Goal: Task Accomplishment & Management: Manage account settings

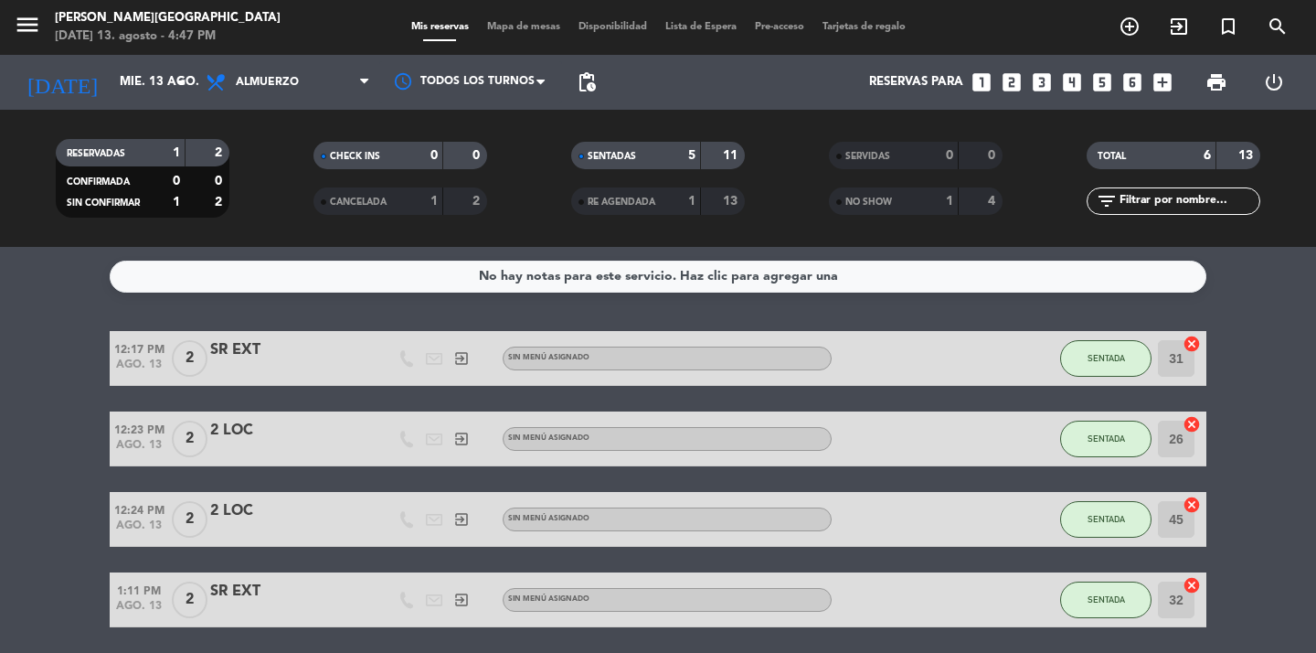
scroll to position [2, 0]
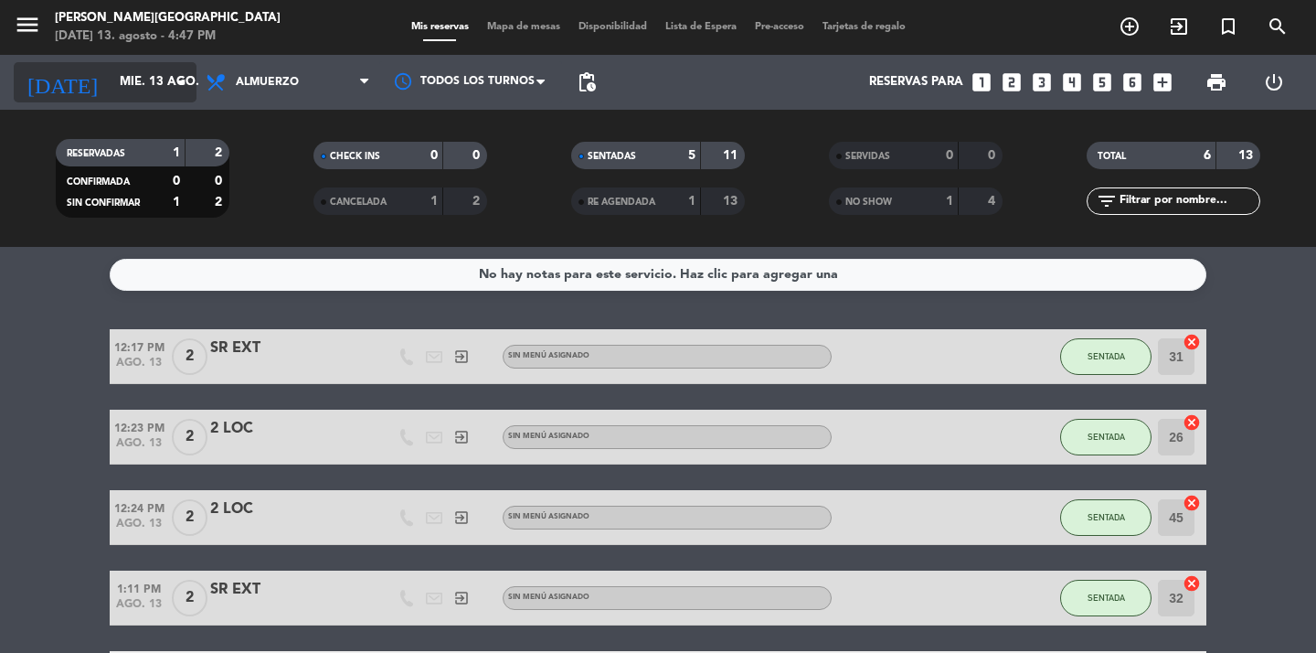
click at [143, 80] on input "mié. 13 ago." at bounding box center [191, 82] width 161 height 33
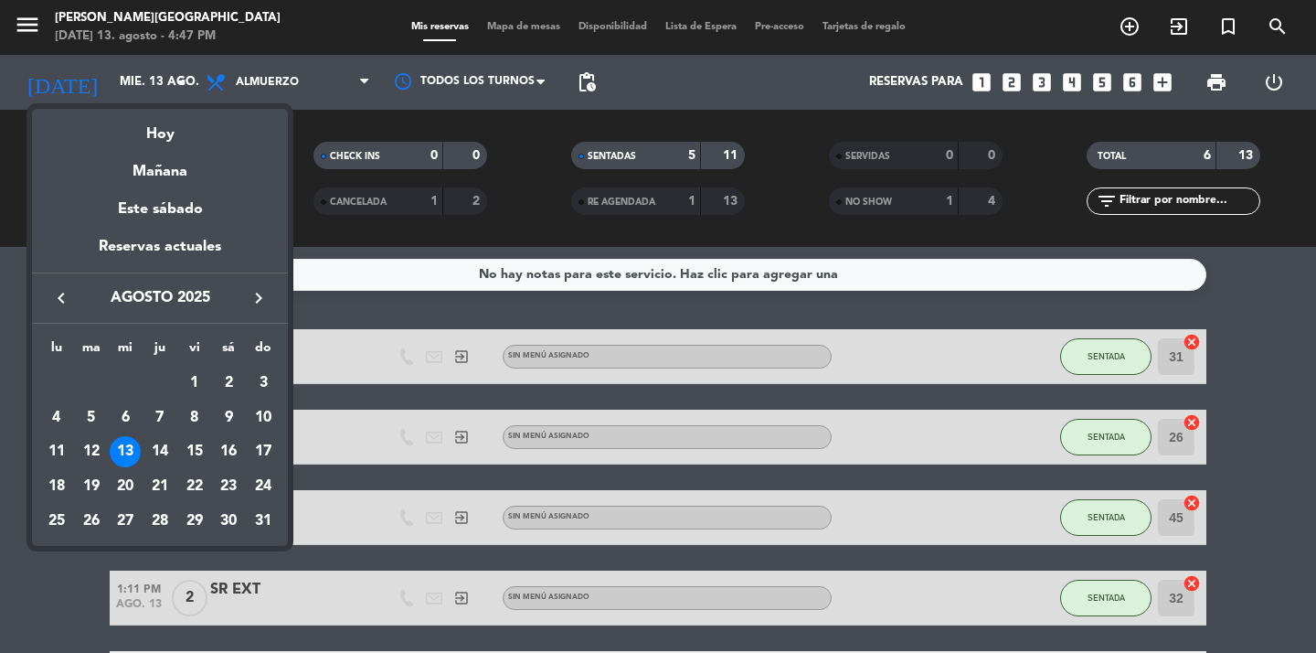
click at [27, 466] on div at bounding box center [658, 326] width 1316 height 653
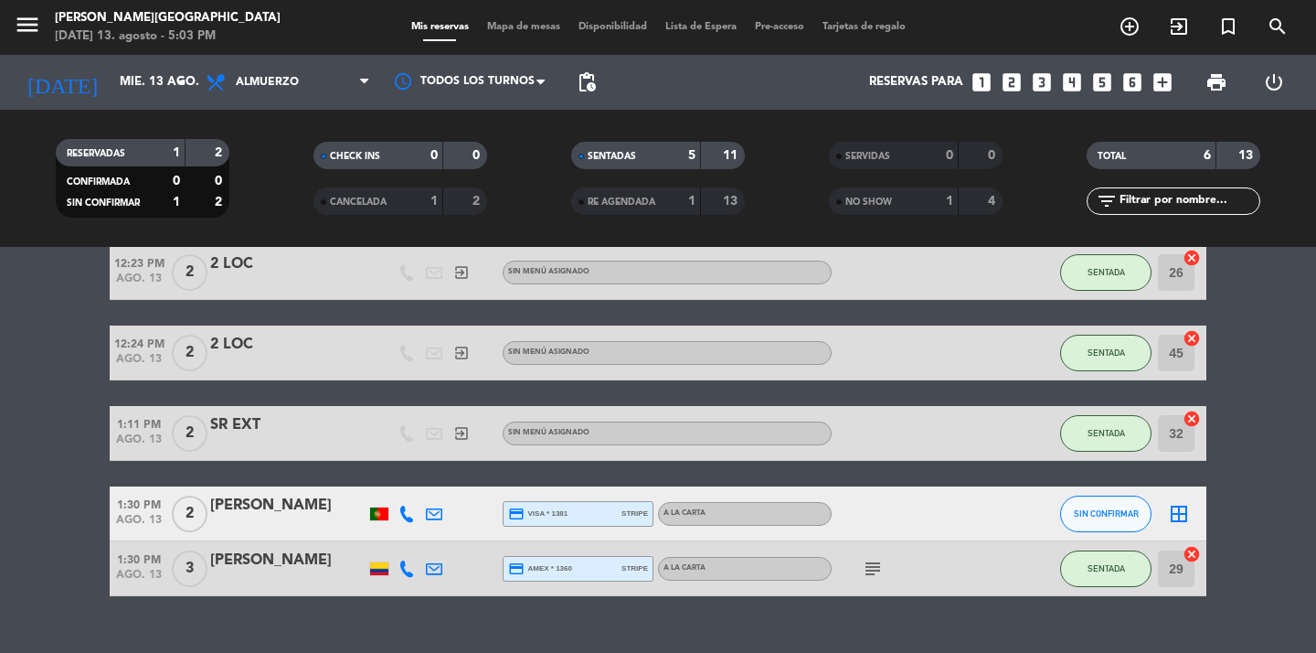
scroll to position [201, 0]
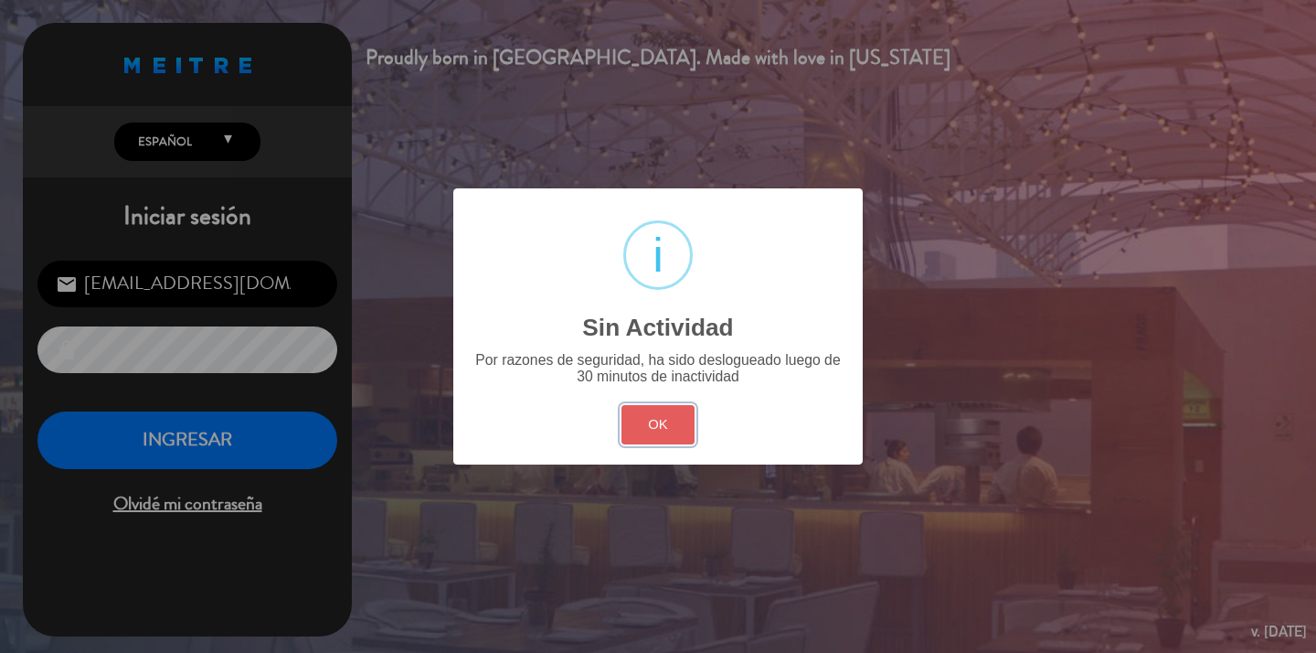
click at [657, 416] on button "OK" at bounding box center [659, 424] width 74 height 39
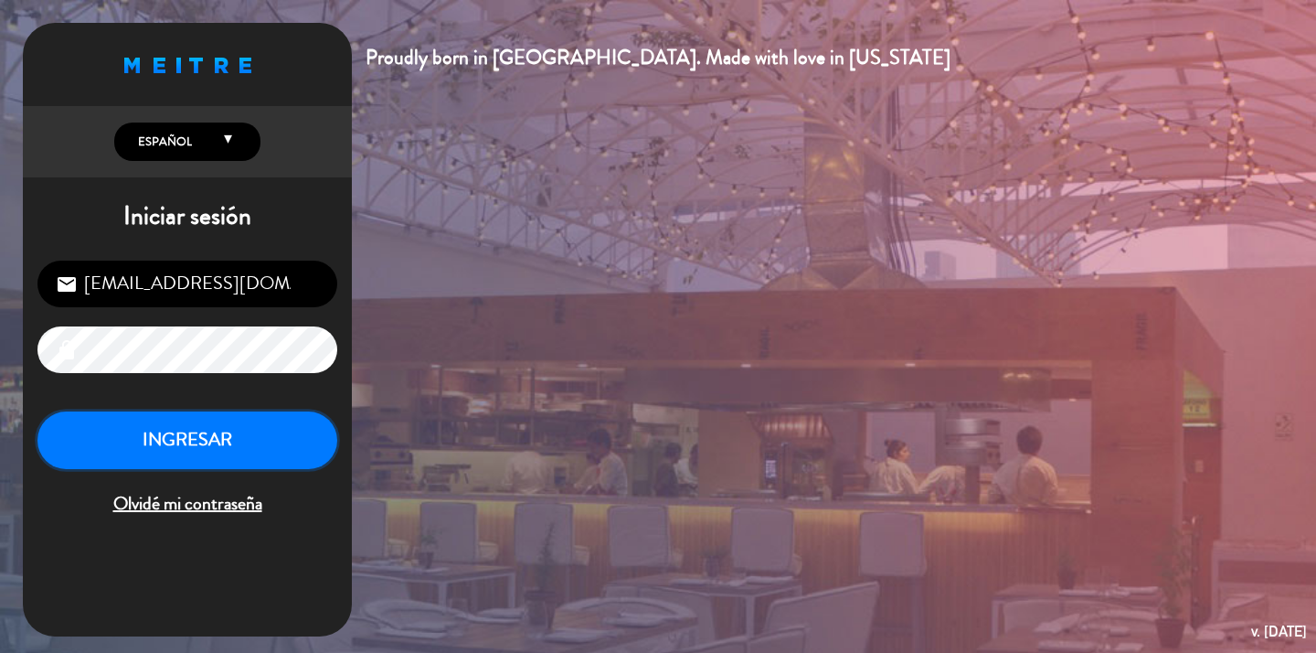
click at [195, 466] on button "INGRESAR" at bounding box center [187, 440] width 300 height 58
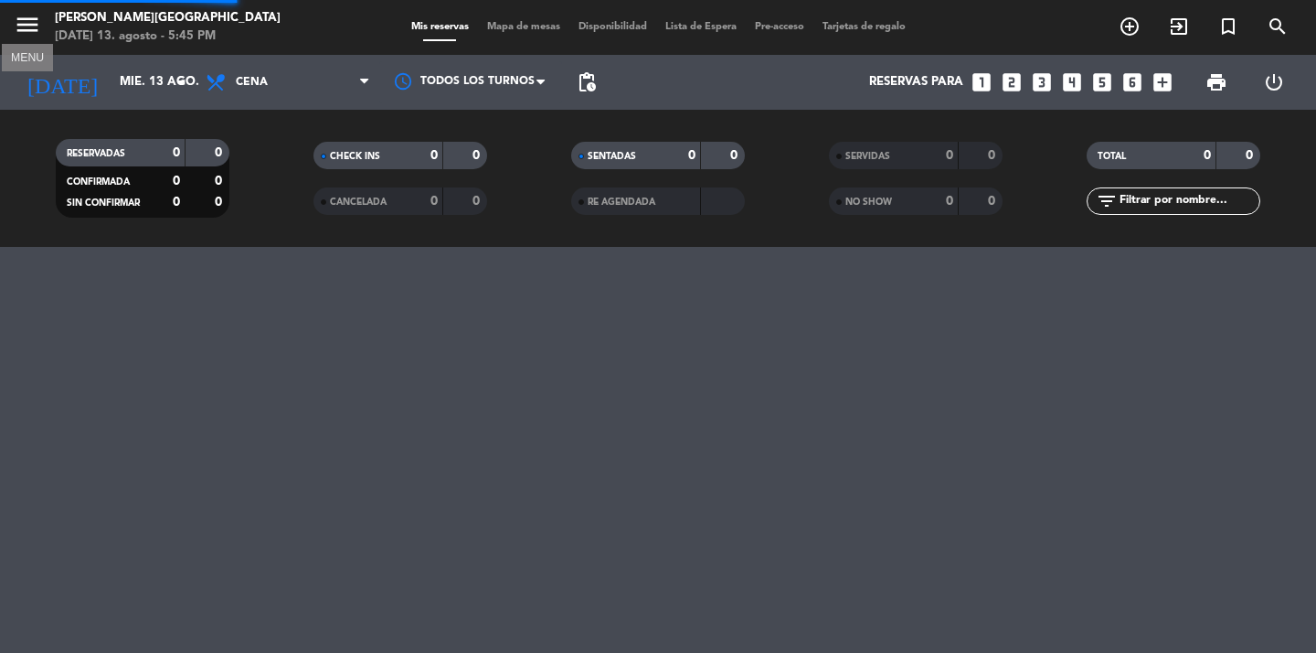
click at [27, 27] on icon "menu" at bounding box center [27, 24] width 27 height 27
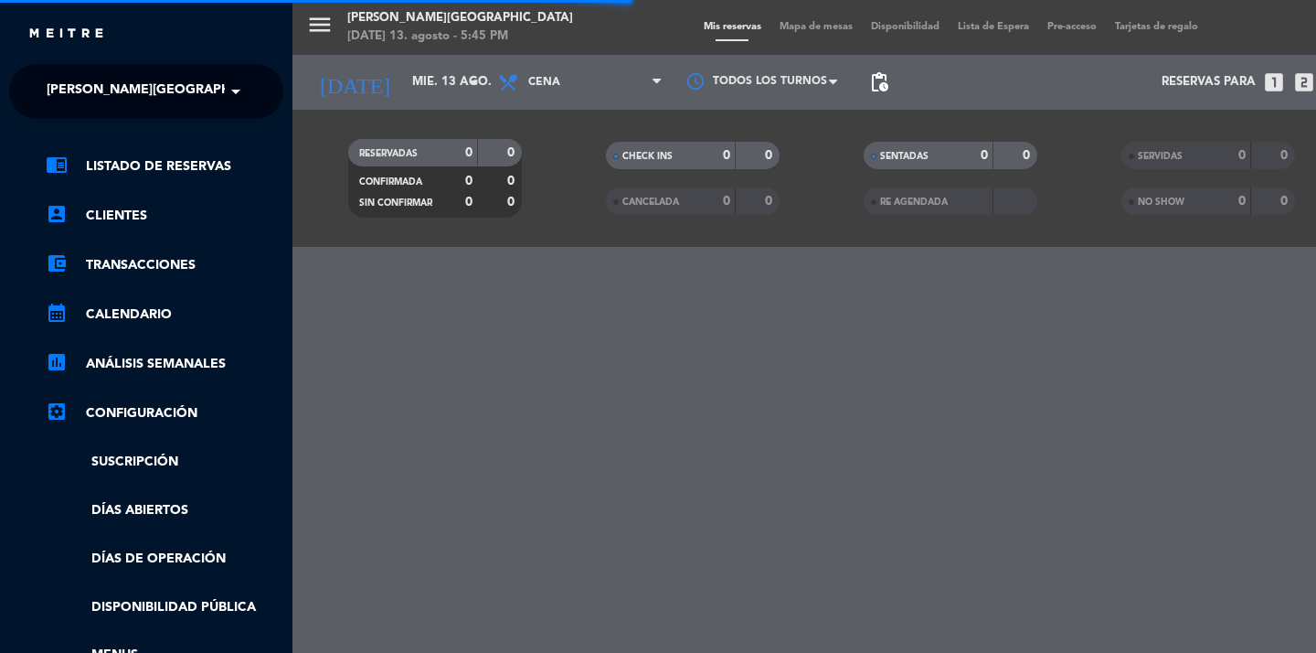
click at [225, 89] on span at bounding box center [240, 91] width 31 height 38
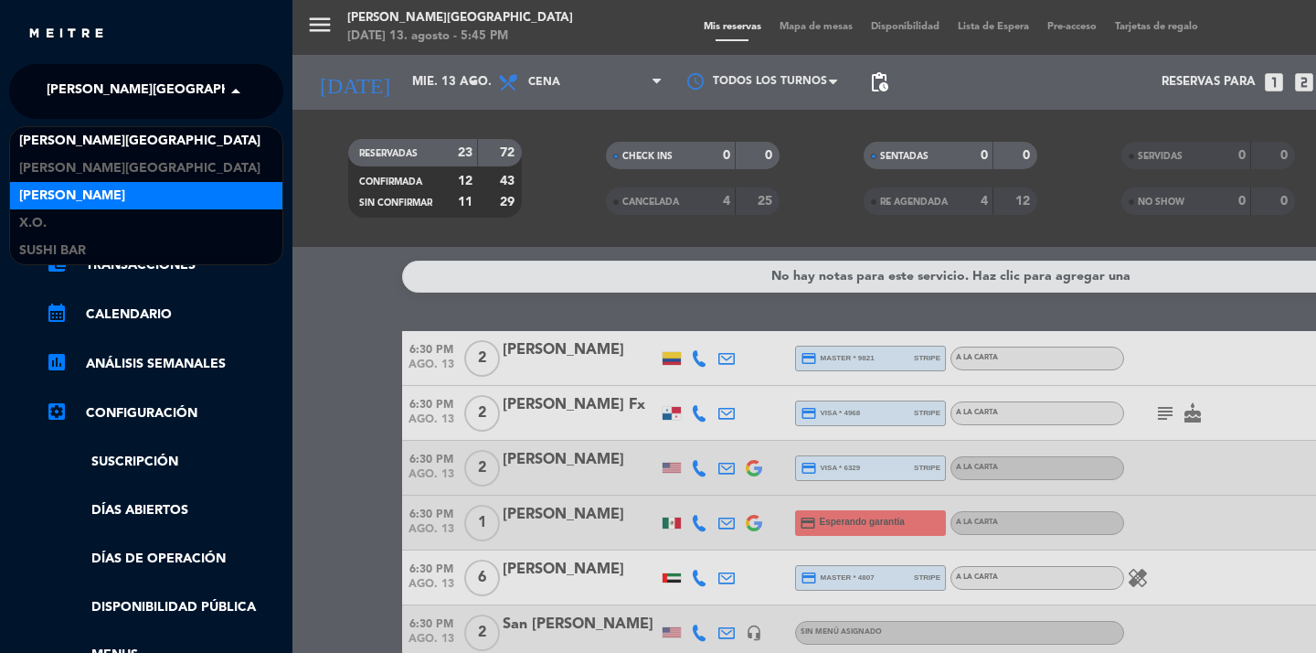
click at [138, 197] on div "[PERSON_NAME]" at bounding box center [146, 195] width 272 height 27
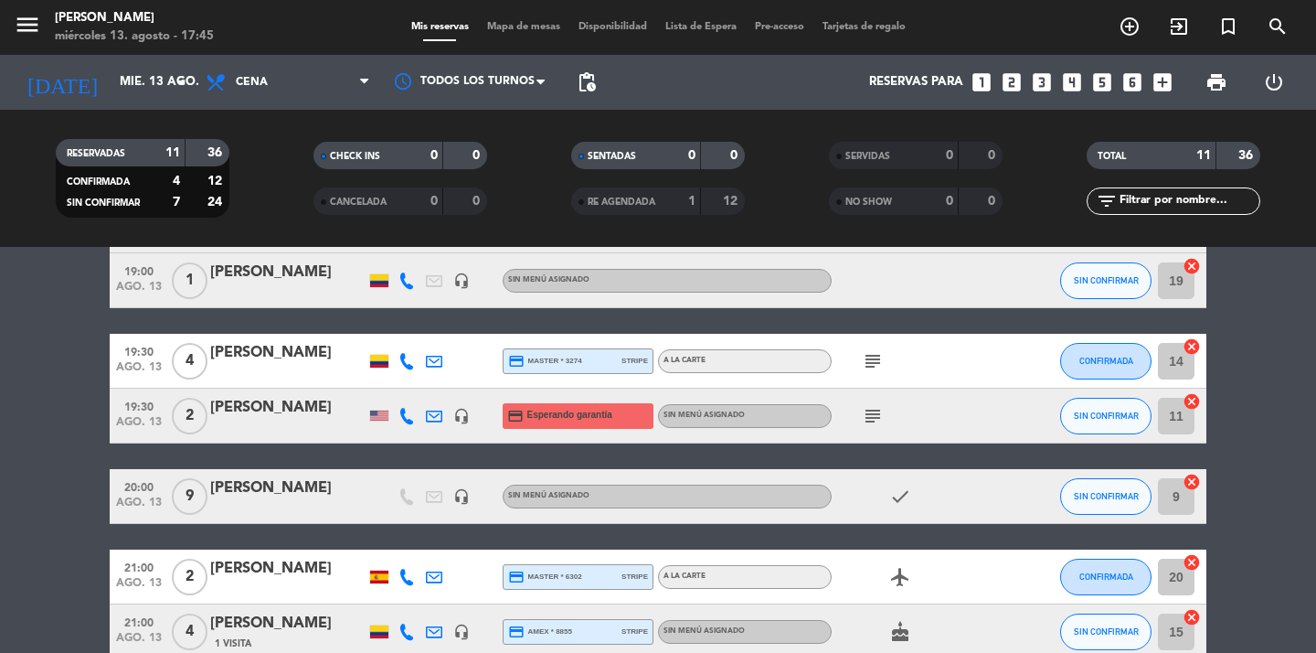
scroll to position [271, 0]
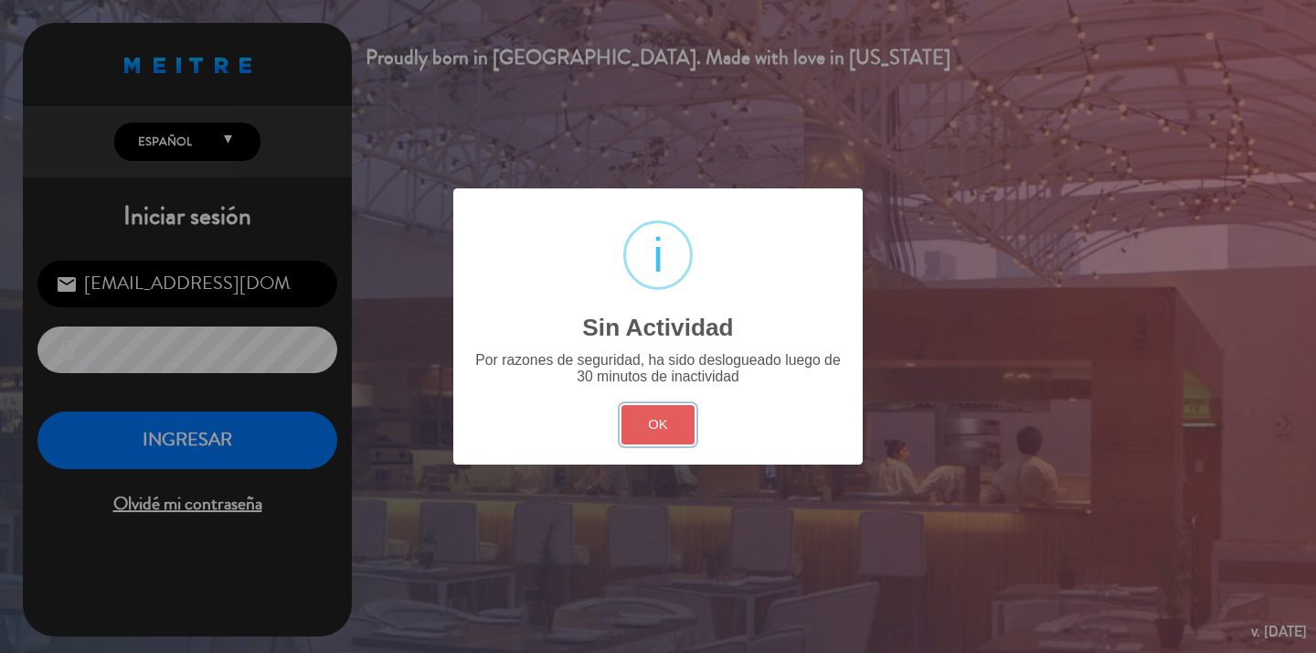
click at [663, 427] on button "OK" at bounding box center [659, 424] width 74 height 39
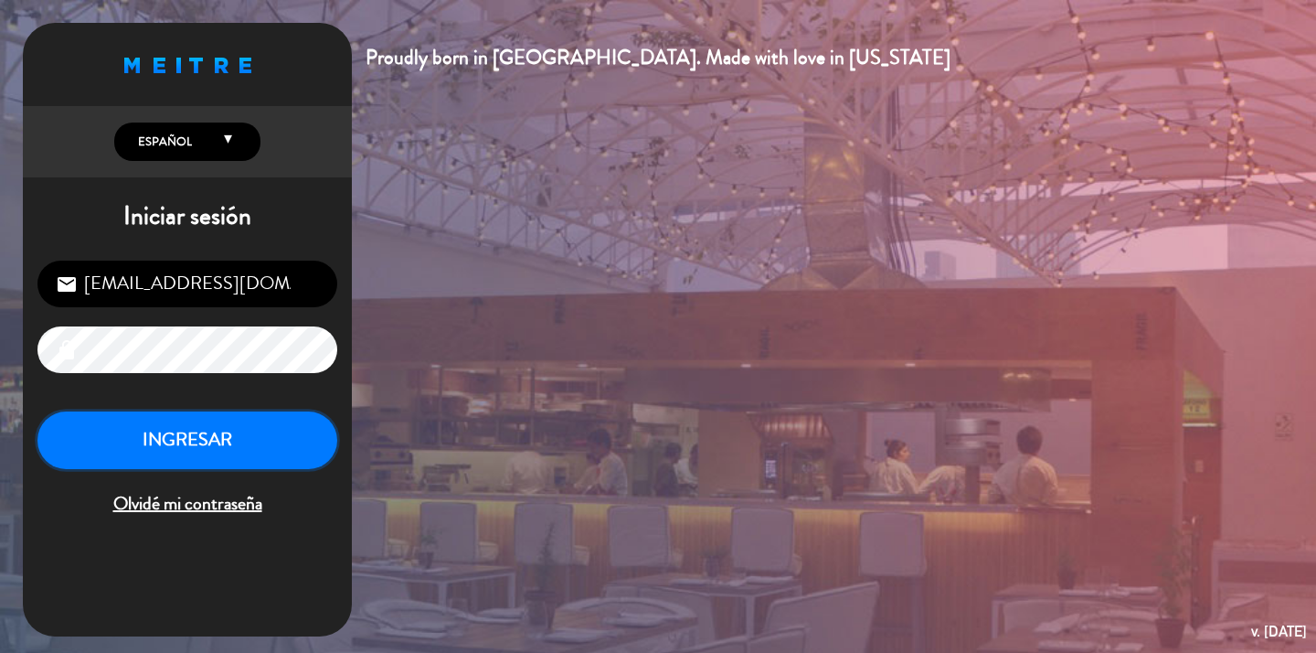
click at [217, 451] on button "INGRESAR" at bounding box center [187, 440] width 300 height 58
